Goal: Information Seeking & Learning: Understand process/instructions

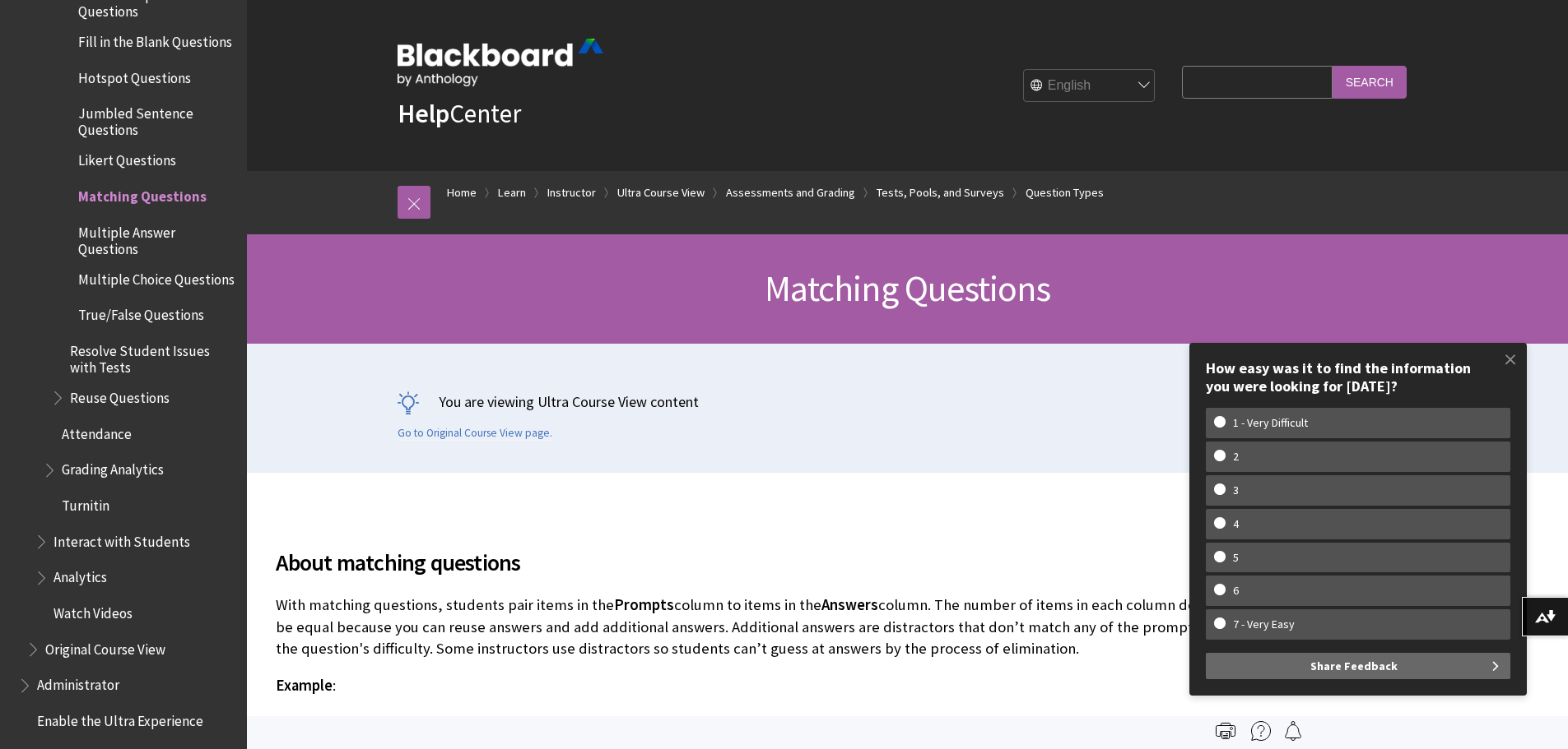
scroll to position [2898, 0]
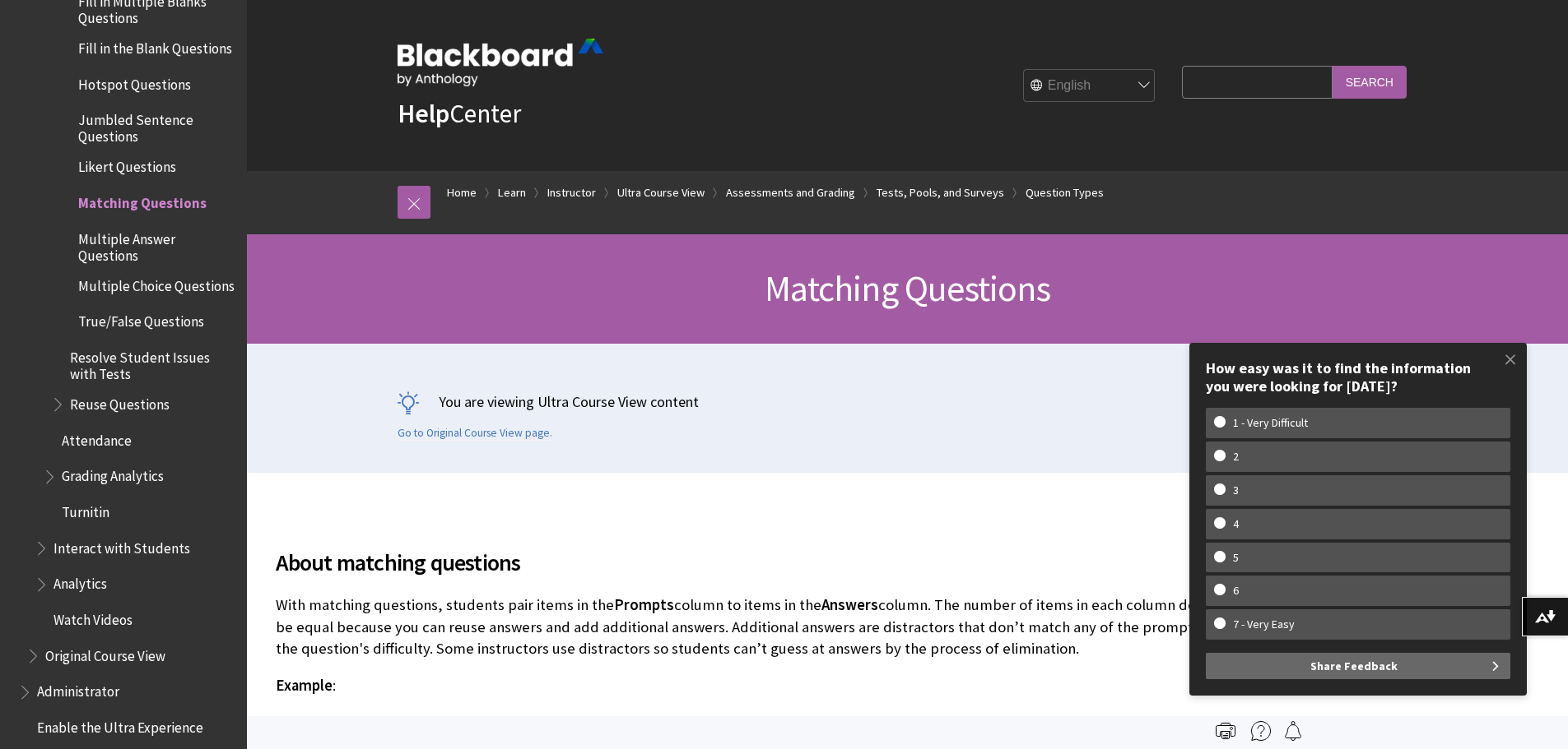
click at [150, 116] on span "Jumbled Sentence Questions" at bounding box center [156, 125] width 157 height 39
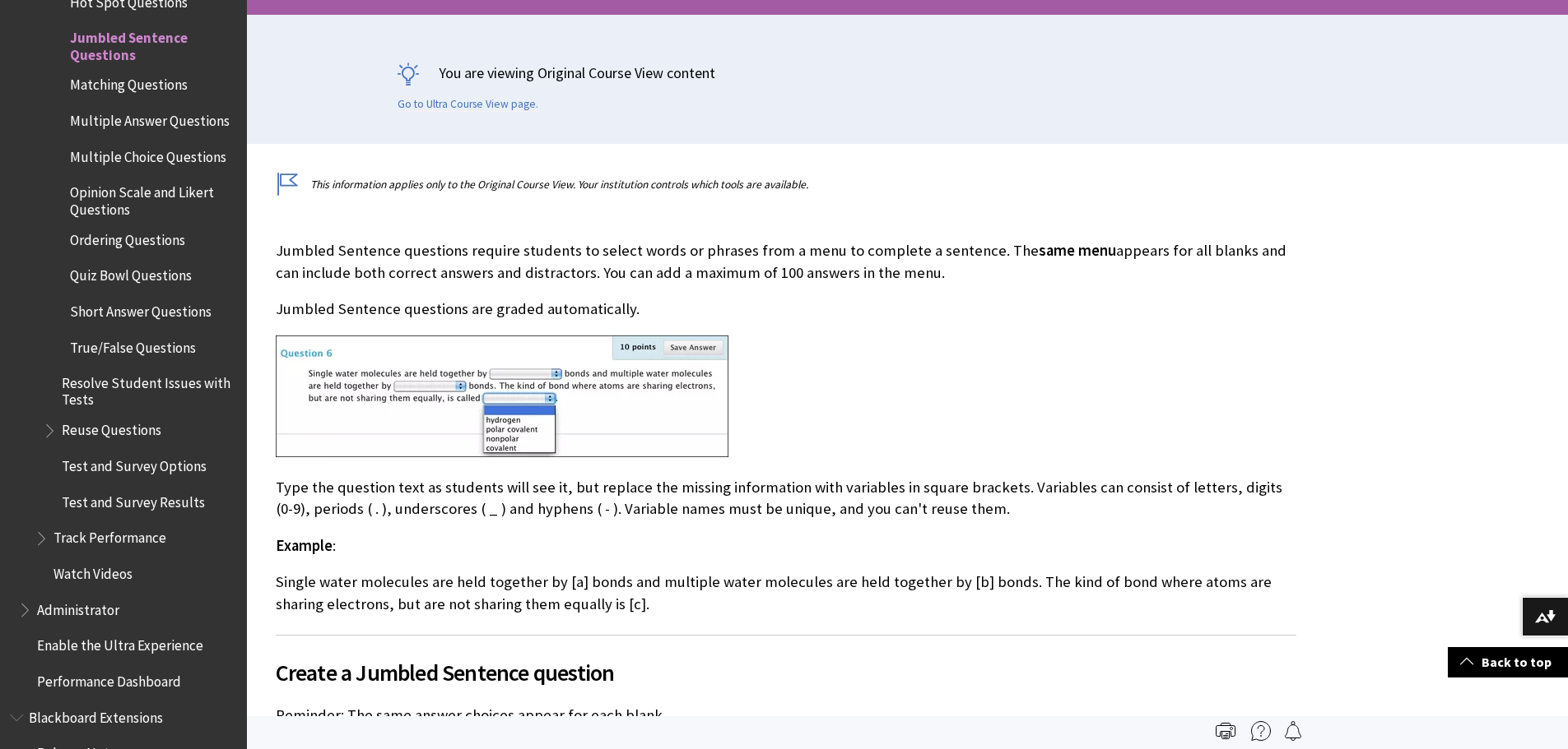
scroll to position [247, 0]
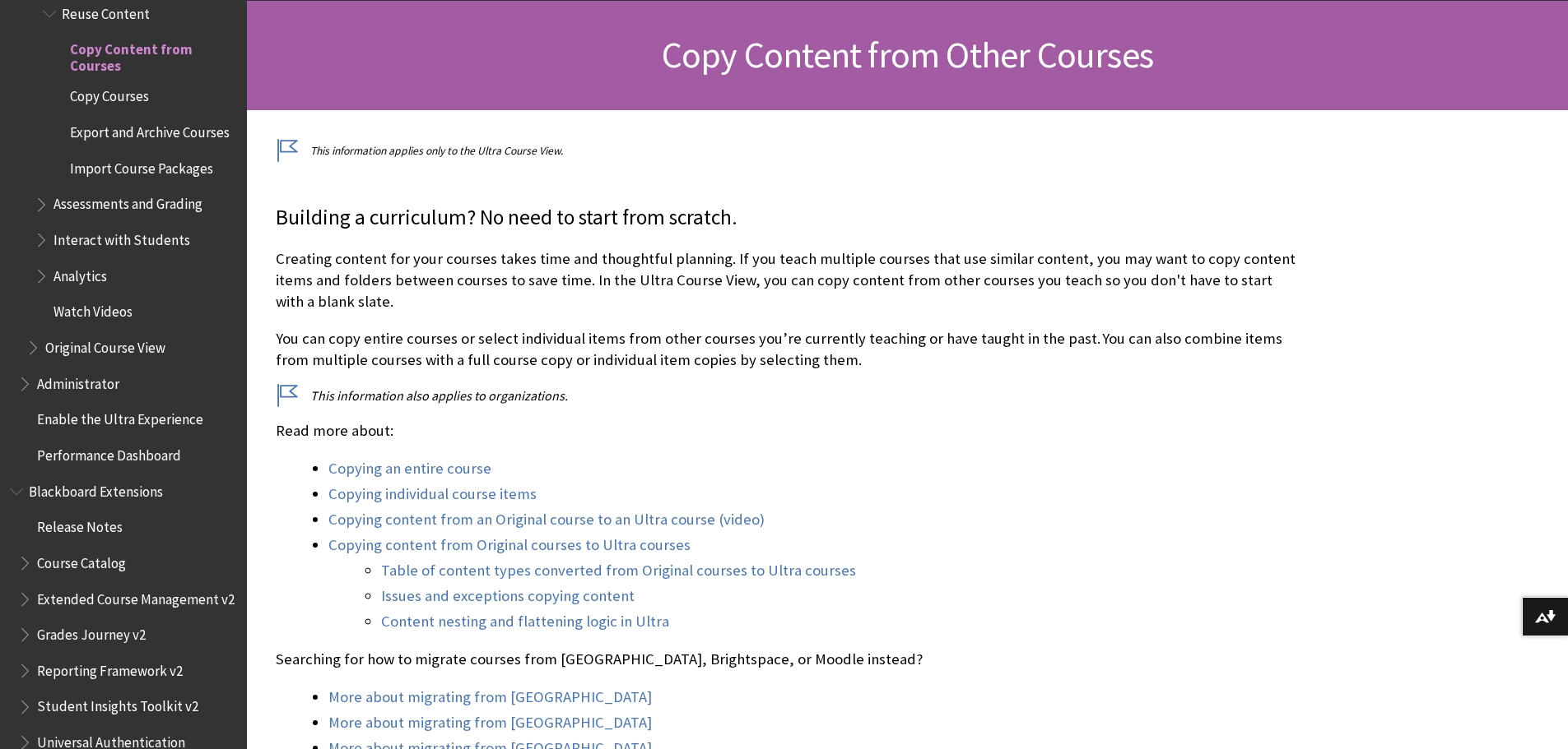
scroll to position [247, 0]
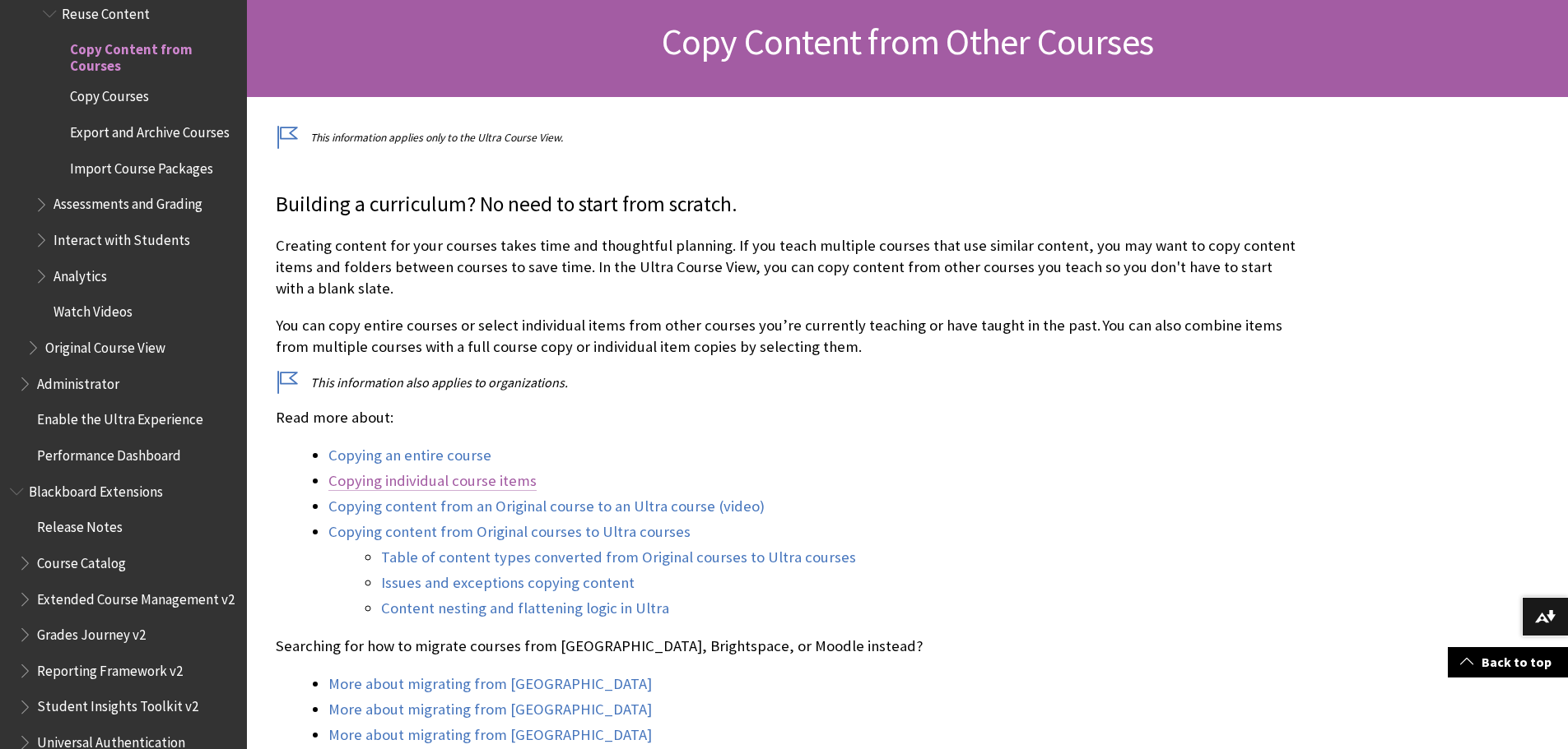
click at [481, 485] on link "Copying individual course items" at bounding box center [432, 481] width 208 height 20
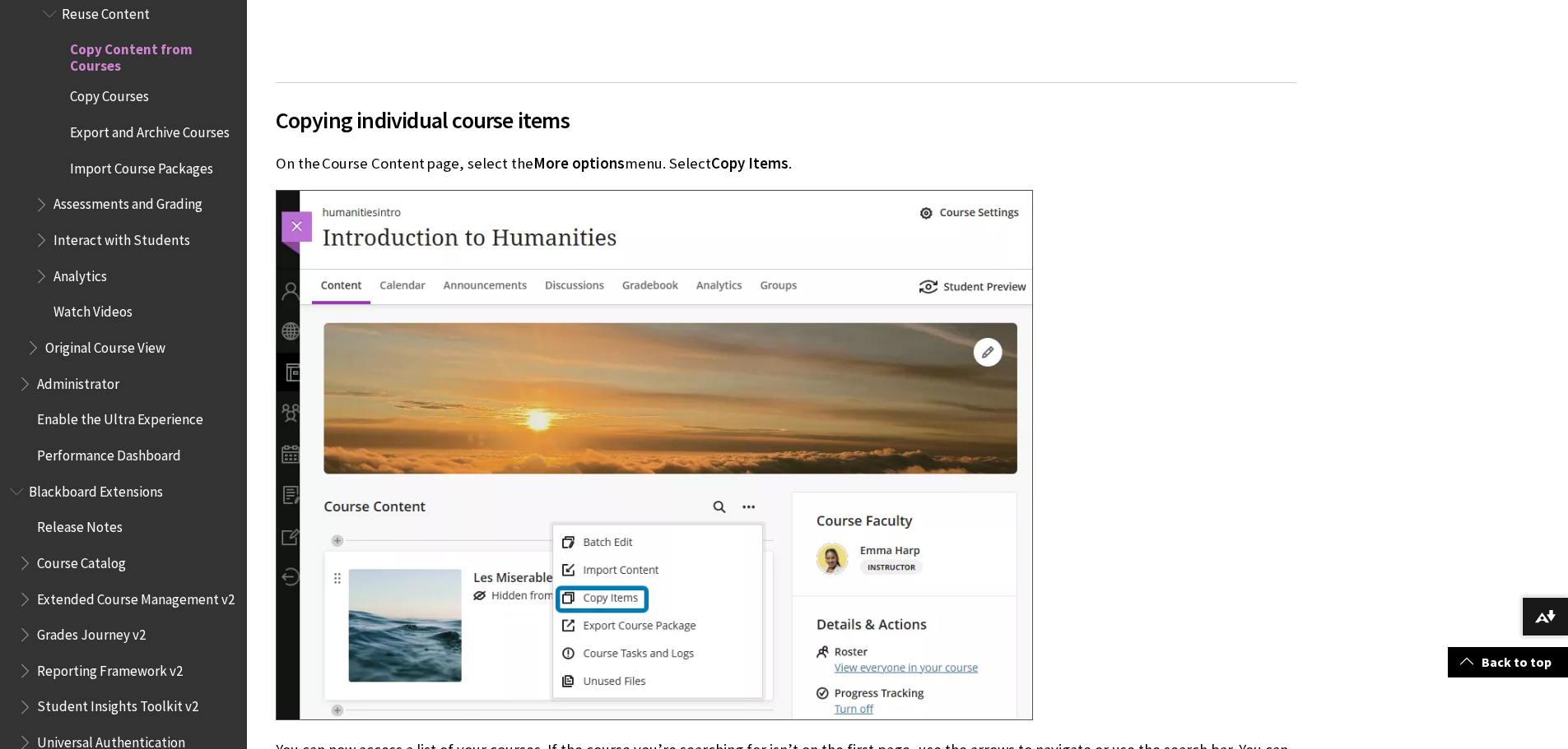
scroll to position [3362, 0]
